Goal: Information Seeking & Learning: Learn about a topic

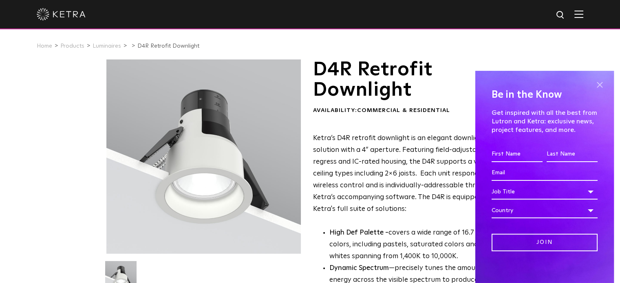
click at [595, 84] on span at bounding box center [600, 85] width 12 height 12
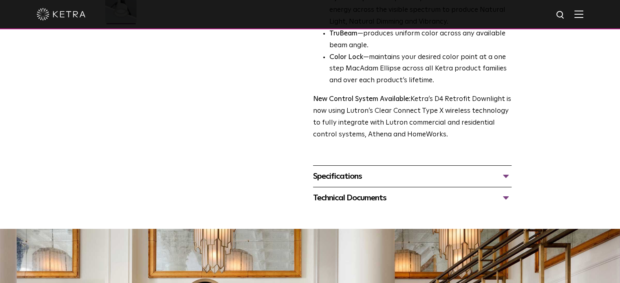
scroll to position [271, 0]
click at [462, 171] on div "Specifications" at bounding box center [412, 176] width 199 height 13
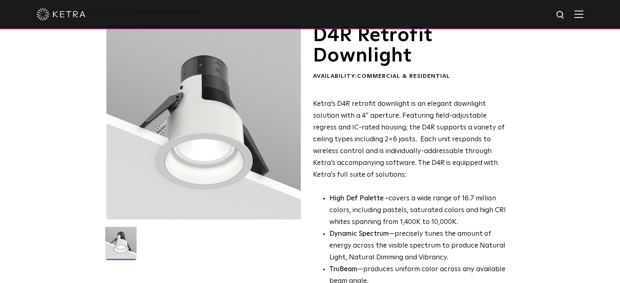
scroll to position [0, 0]
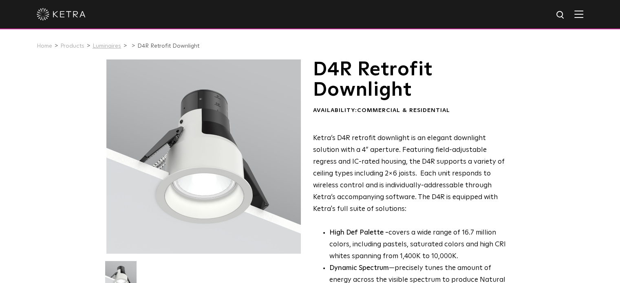
click at [104, 46] on link "Luminaires" at bounding box center [107, 46] width 29 height 6
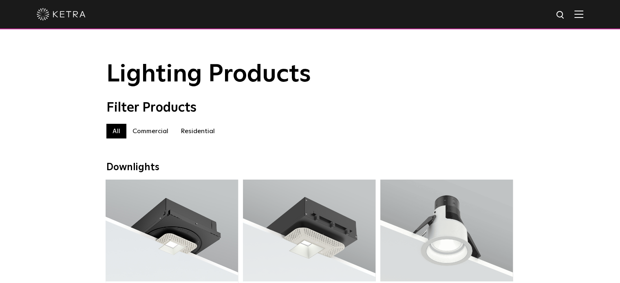
click at [190, 135] on label "Residential" at bounding box center [198, 131] width 46 height 15
click at [578, 18] on div at bounding box center [310, 14] width 547 height 29
click at [580, 17] on div at bounding box center [310, 14] width 547 height 29
click at [584, 14] on img at bounding box center [579, 14] width 9 height 8
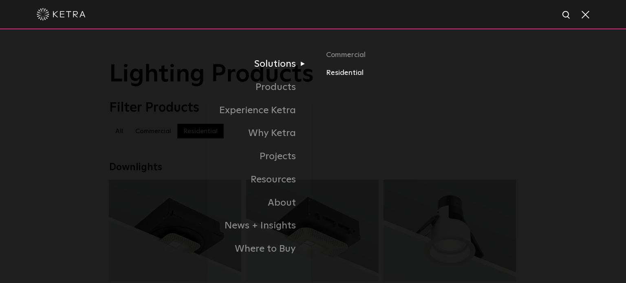
click at [337, 75] on link "Residential" at bounding box center [421, 73] width 191 height 12
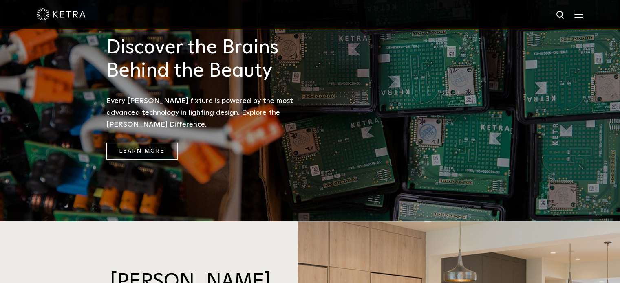
scroll to position [301, 0]
